Goal: Transaction & Acquisition: Subscribe to service/newsletter

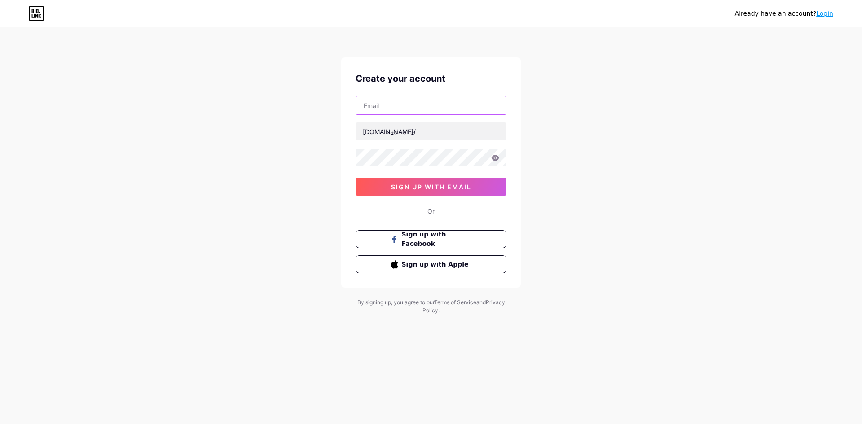
click at [435, 102] on input "text" at bounding box center [431, 106] width 150 height 18
type input "[EMAIL_ADDRESS][DOMAIN_NAME]"
click at [458, 125] on input "text" at bounding box center [431, 132] width 150 height 18
drag, startPoint x: 459, startPoint y: 128, endPoint x: 519, endPoint y: 137, distance: 60.8
click at [519, 137] on div "Create your account [EMAIL_ADDRESS][DOMAIN_NAME] [DOMAIN_NAME]/ 0cAFcWeA6i6Vp9-…" at bounding box center [431, 172] width 180 height 230
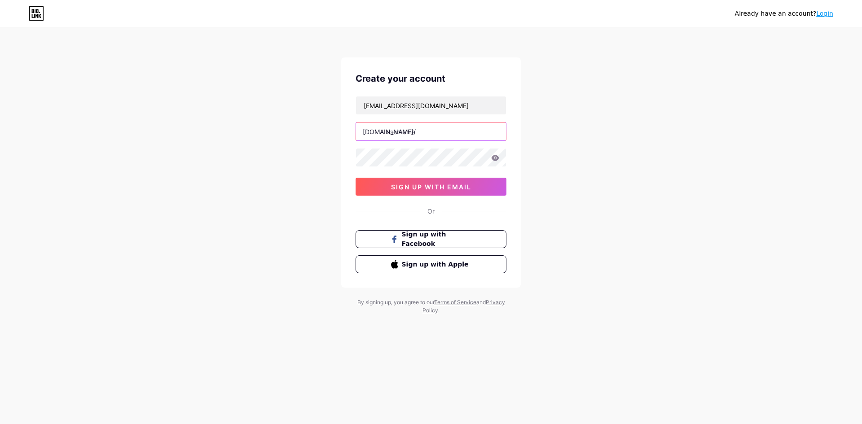
click at [430, 132] on input "text" at bounding box center [431, 132] width 150 height 18
drag, startPoint x: 461, startPoint y: 102, endPoint x: 292, endPoint y: 94, distance: 169.5
click at [292, 94] on div "Already have an account? Login Create your account [EMAIL_ADDRESS][DOMAIN_NAME]…" at bounding box center [431, 172] width 862 height 344
click at [467, 110] on input "text" at bounding box center [431, 106] width 150 height 18
type input "[EMAIL_ADDRESS][DOMAIN_NAME]"
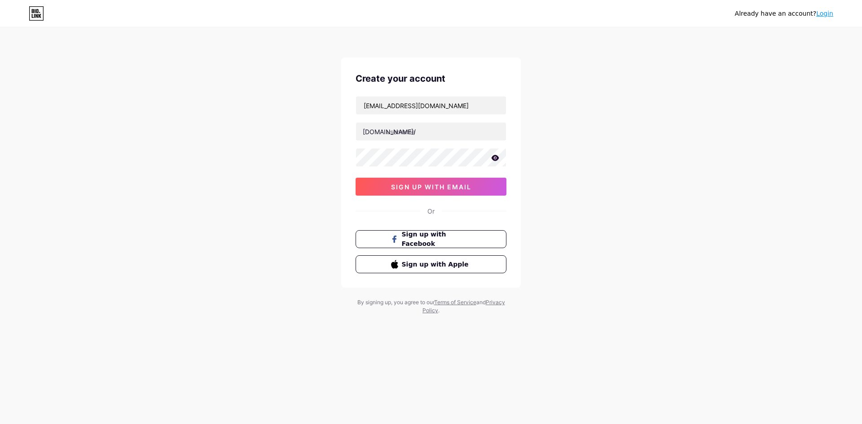
click at [495, 155] on icon at bounding box center [496, 158] width 8 height 6
click at [485, 178] on button "sign up with email" at bounding box center [431, 187] width 151 height 18
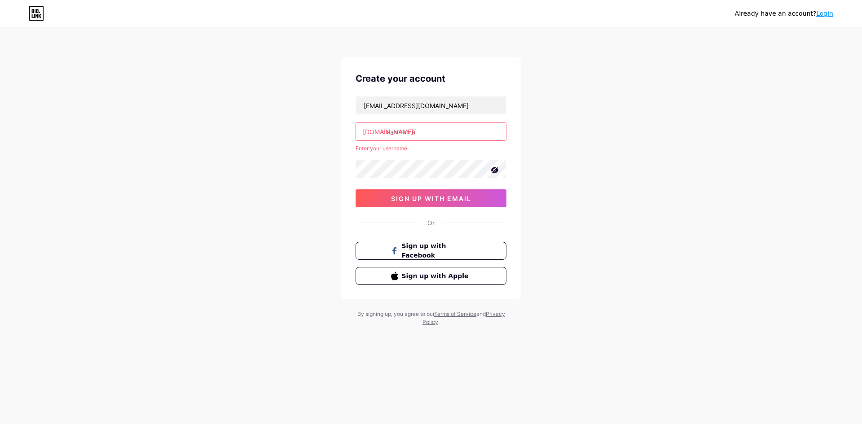
drag, startPoint x: 456, startPoint y: 132, endPoint x: 451, endPoint y: 128, distance: 6.1
click at [456, 132] on input "text" at bounding box center [431, 132] width 150 height 18
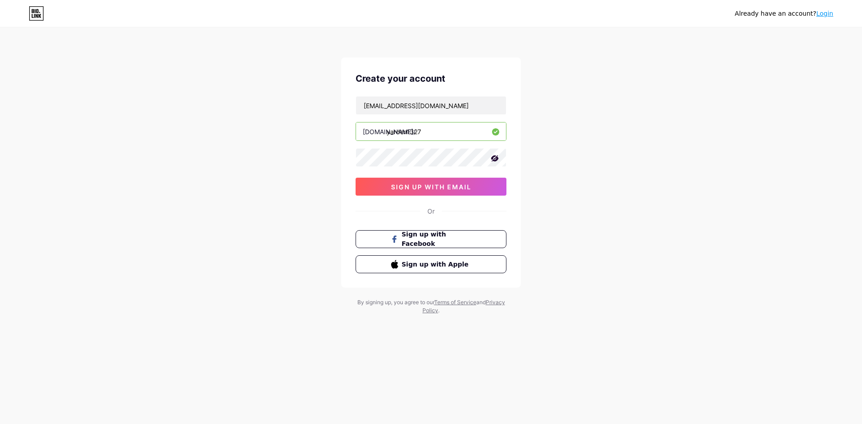
drag, startPoint x: 407, startPoint y: 129, endPoint x: 322, endPoint y: 128, distance: 84.4
click at [337, 130] on div "Already have an account? Login Create your account [EMAIL_ADDRESS][DOMAIN_NAME]…" at bounding box center [431, 172] width 862 height 344
type input "0fer1327"
click at [387, 181] on button "sign up with email" at bounding box center [431, 187] width 151 height 18
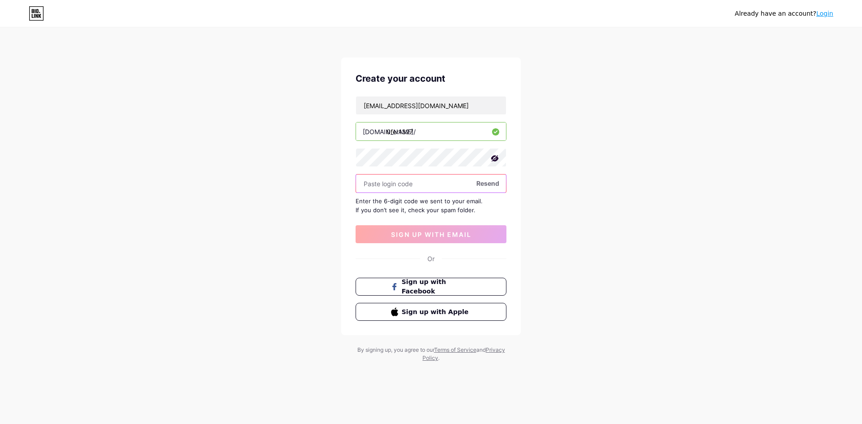
click at [442, 182] on input "text" at bounding box center [431, 184] width 150 height 18
click at [449, 185] on input "text" at bounding box center [431, 184] width 150 height 18
paste input "cdq58i6e"
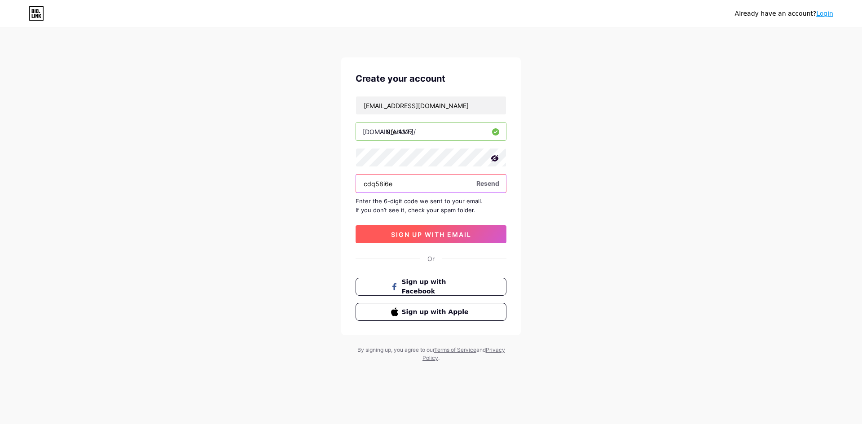
type input "cdq58i6e"
click at [441, 233] on span "sign up with email" at bounding box center [431, 235] width 80 height 8
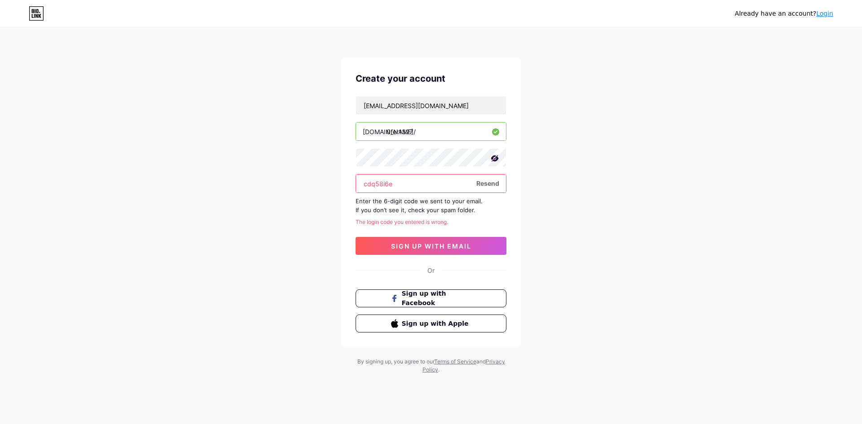
drag, startPoint x: 445, startPoint y: 186, endPoint x: 322, endPoint y: 176, distance: 123.4
click at [322, 176] on div "Already have an account? Login Create your account [EMAIL_ADDRESS][DOMAIN_NAME]…" at bounding box center [431, 201] width 862 height 403
click at [410, 215] on div "[EMAIL_ADDRESS][DOMAIN_NAME] [DOMAIN_NAME]/ 0fer1327 Resend Enter the 6-digit c…" at bounding box center [431, 175] width 151 height 159
click at [479, 181] on span "Resend" at bounding box center [487, 183] width 23 height 9
